Goal: Navigation & Orientation: Find specific page/section

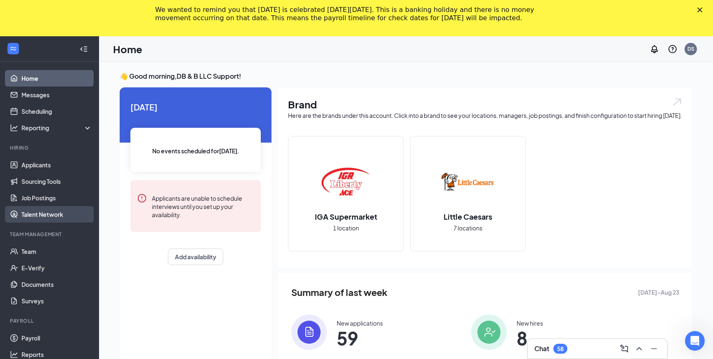
click at [54, 222] on link "Talent Network" at bounding box center [56, 214] width 71 height 17
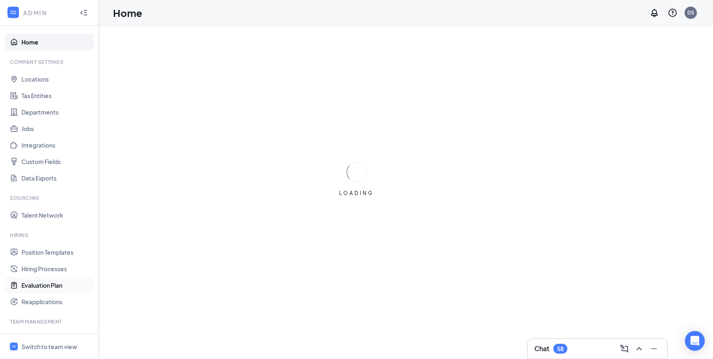
scroll to position [145, 0]
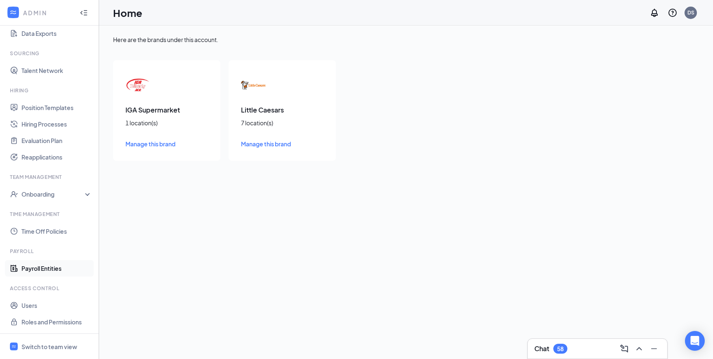
click at [52, 264] on link "Payroll Entities" at bounding box center [56, 268] width 71 height 17
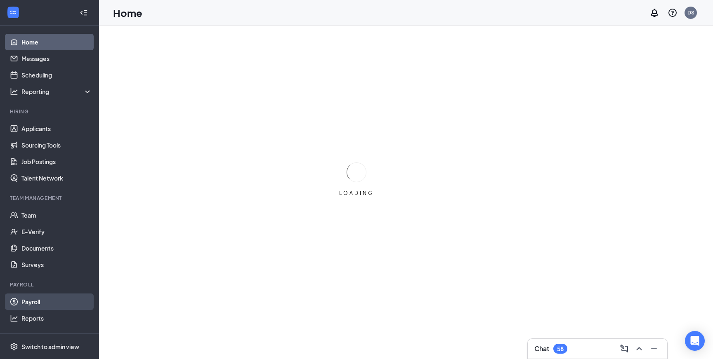
click at [46, 299] on link "Payroll" at bounding box center [56, 302] width 71 height 17
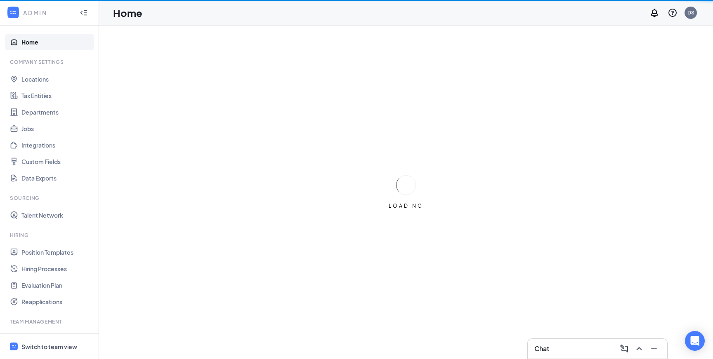
click at [68, 343] on div "Switch to team view" at bounding box center [49, 347] width 56 height 8
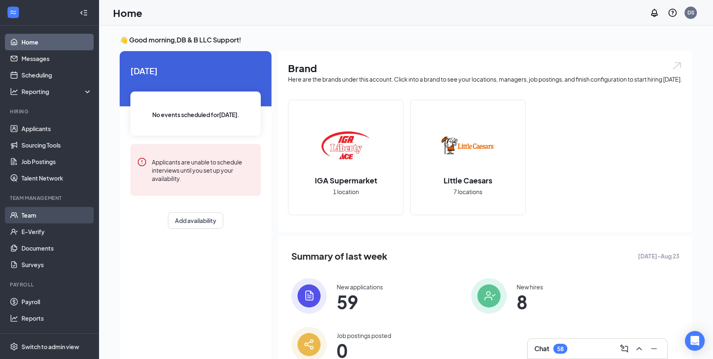
click at [72, 211] on link "Team" at bounding box center [56, 215] width 71 height 17
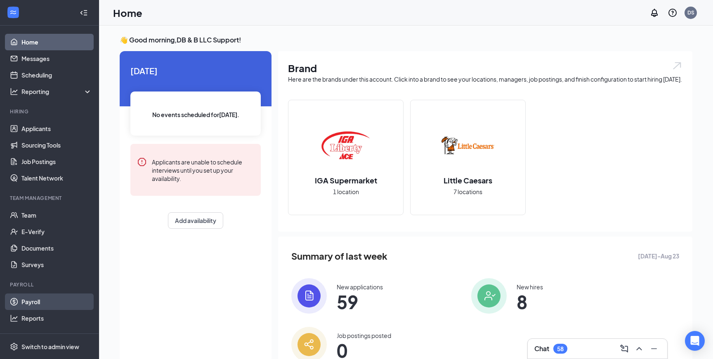
click at [61, 304] on link "Payroll" at bounding box center [56, 302] width 71 height 17
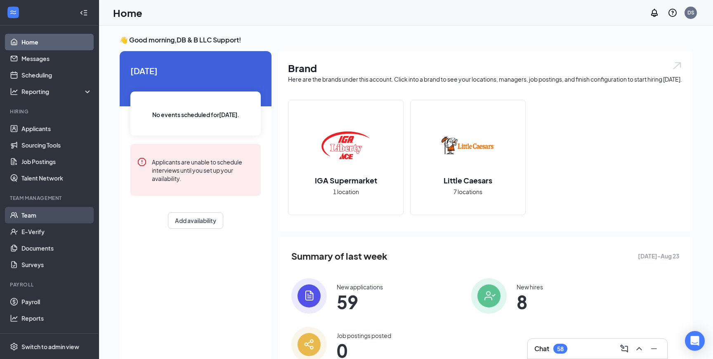
click at [39, 215] on link "Team" at bounding box center [56, 215] width 71 height 17
